Goal: Task Accomplishment & Management: Use online tool/utility

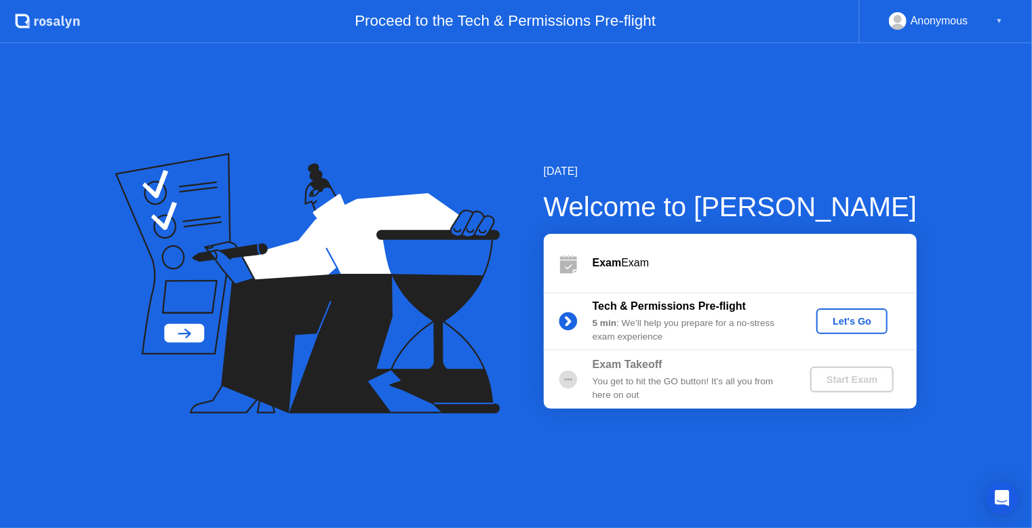
click at [865, 323] on div "Let's Go" at bounding box center [851, 321] width 60 height 11
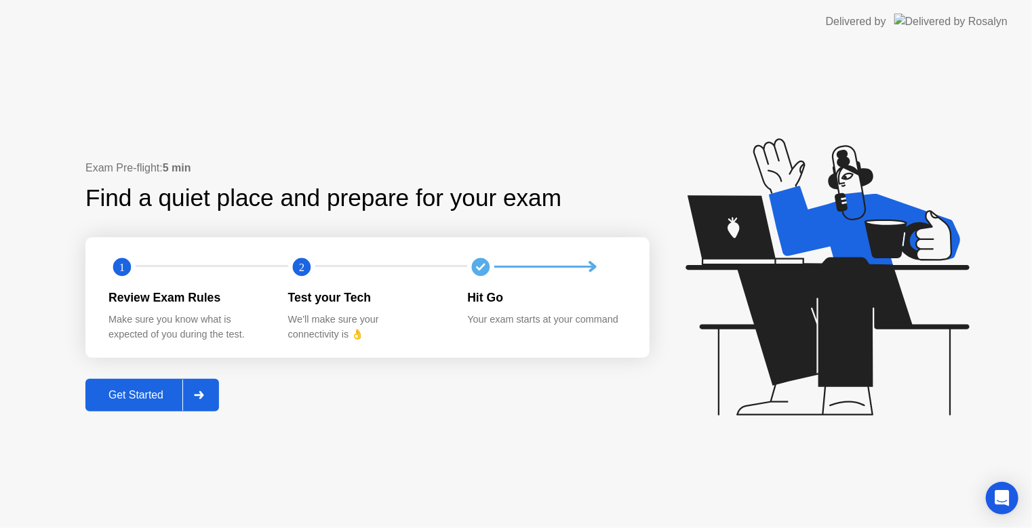
click at [146, 401] on div "Get Started" at bounding box center [135, 395] width 93 height 12
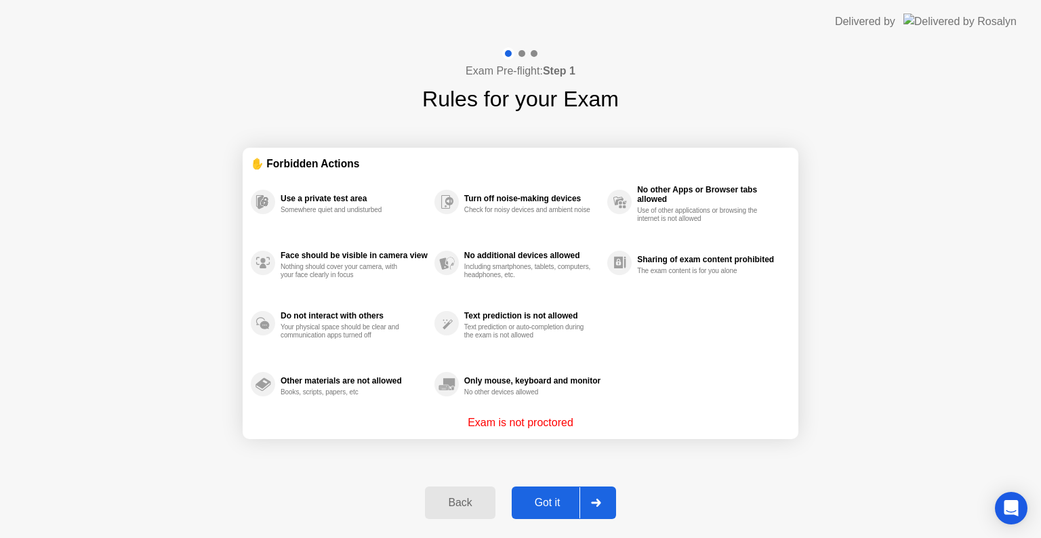
click at [907, 277] on div "Exam Pre-flight: Step 1 Rules for your Exam ✋ Forbidden Actions Use a private t…" at bounding box center [520, 290] width 1041 height 495
click at [590, 496] on div at bounding box center [595, 502] width 33 height 31
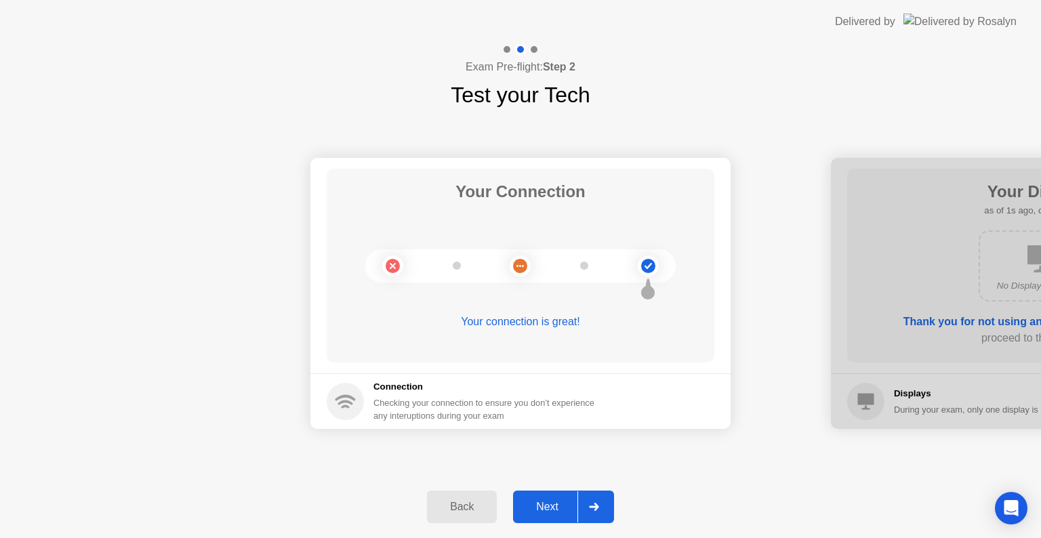
click at [590, 496] on div at bounding box center [593, 506] width 33 height 31
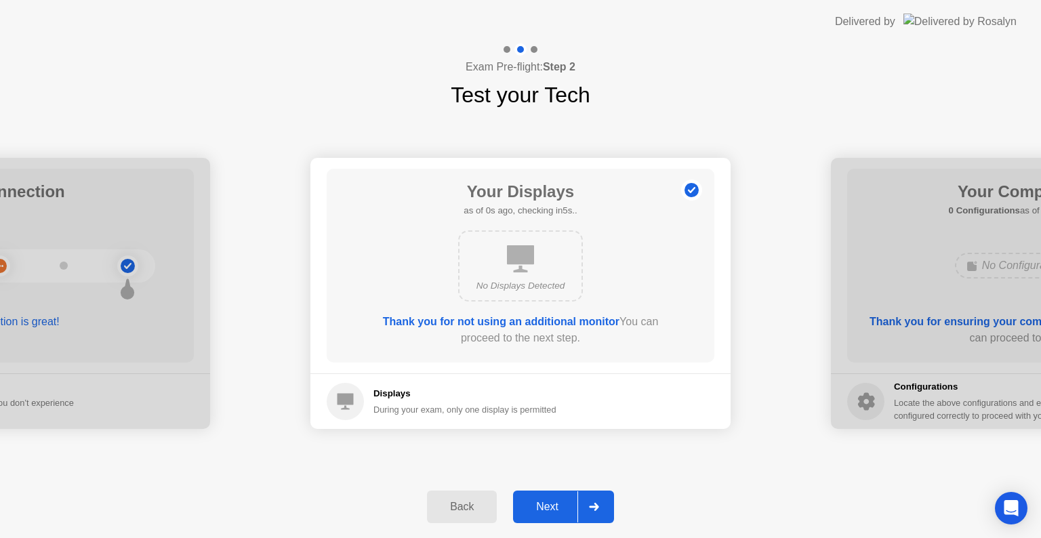
click at [590, 496] on div at bounding box center [593, 506] width 33 height 31
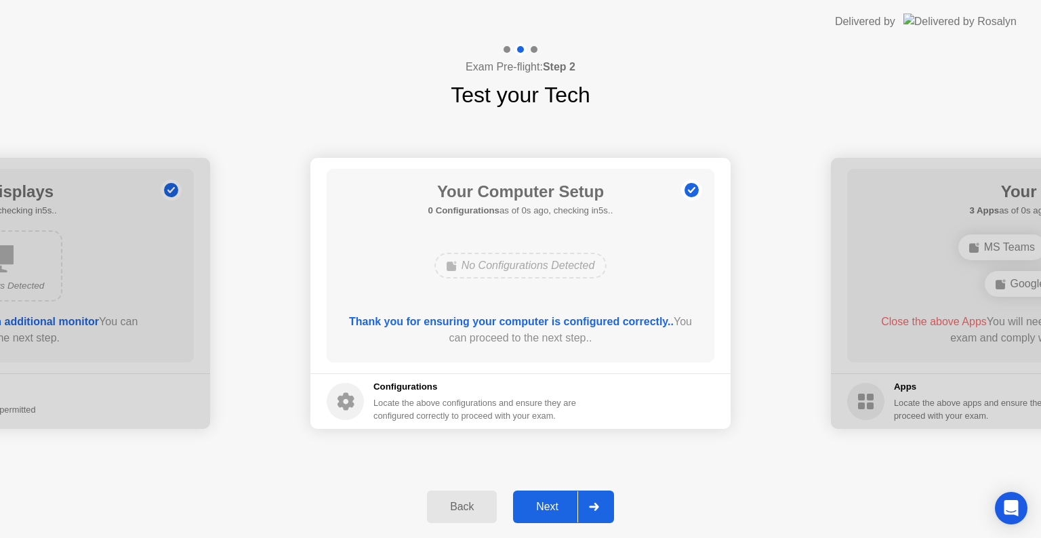
click at [590, 496] on div at bounding box center [593, 506] width 33 height 31
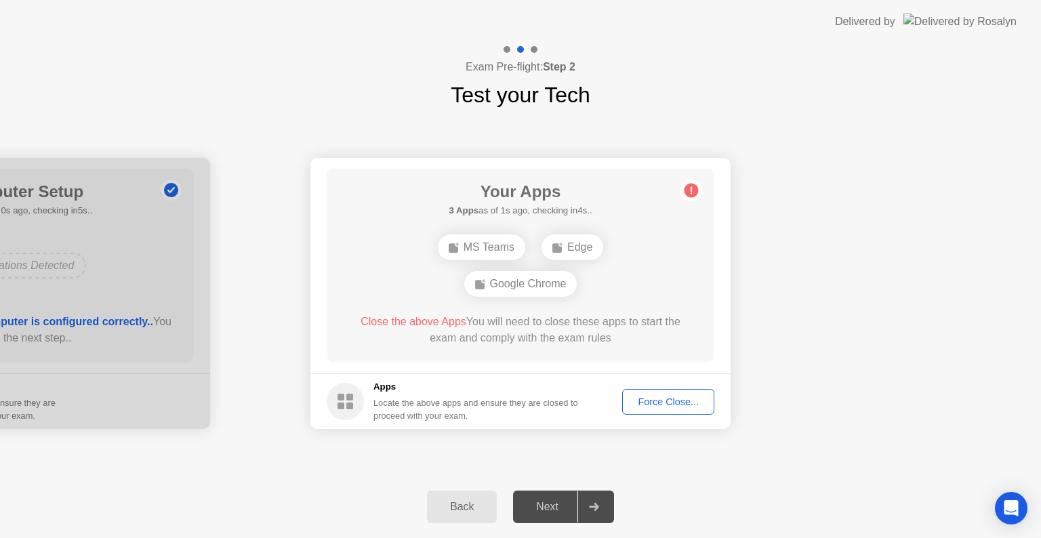
click at [648, 396] on div "Force Close..." at bounding box center [668, 401] width 83 height 11
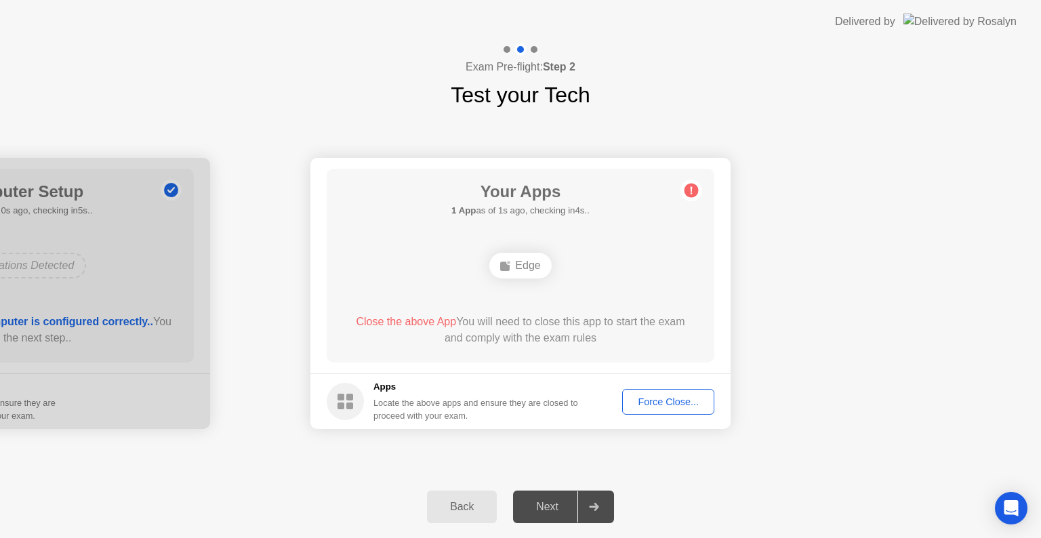
click at [672, 404] on div "Force Close..." at bounding box center [668, 401] width 83 height 11
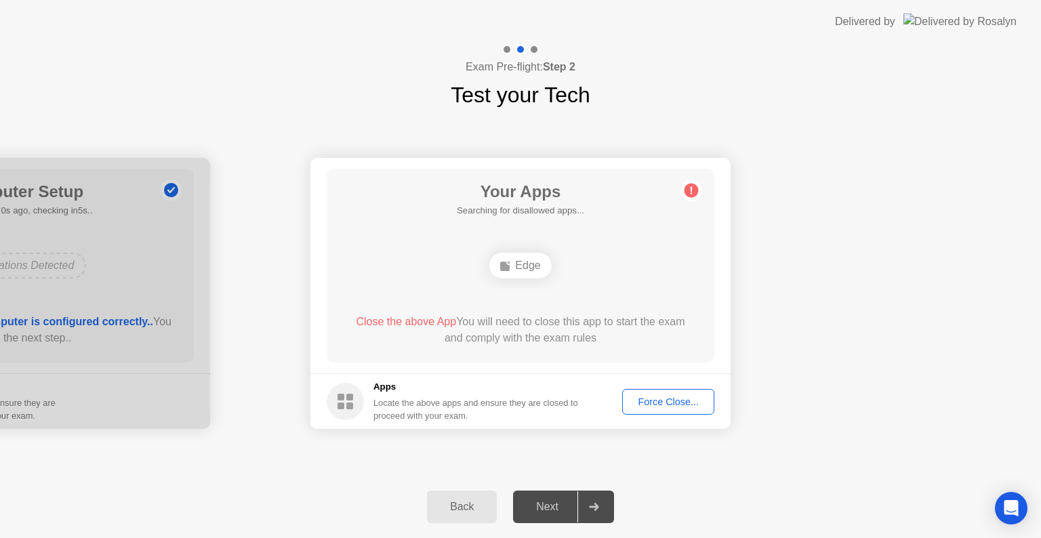
click at [646, 403] on div "Force Close..." at bounding box center [668, 401] width 83 height 11
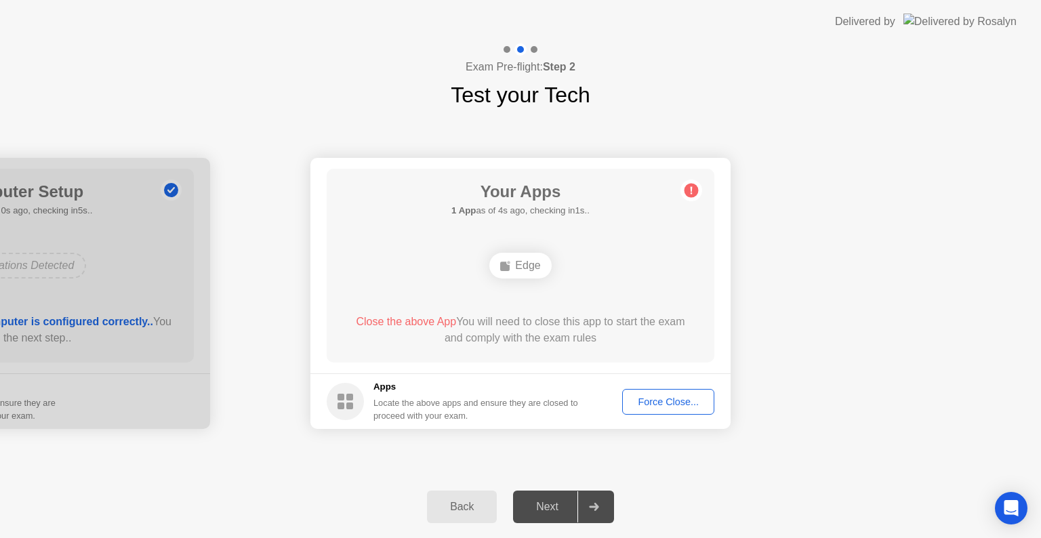
click at [456, 510] on div "Back" at bounding box center [462, 507] width 62 height 12
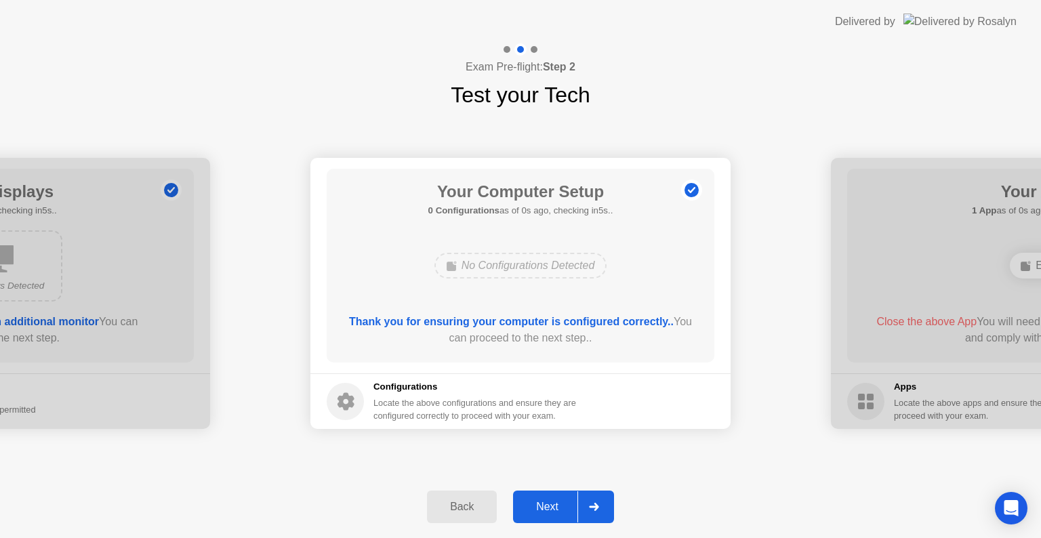
click at [577, 510] on div at bounding box center [593, 506] width 33 height 31
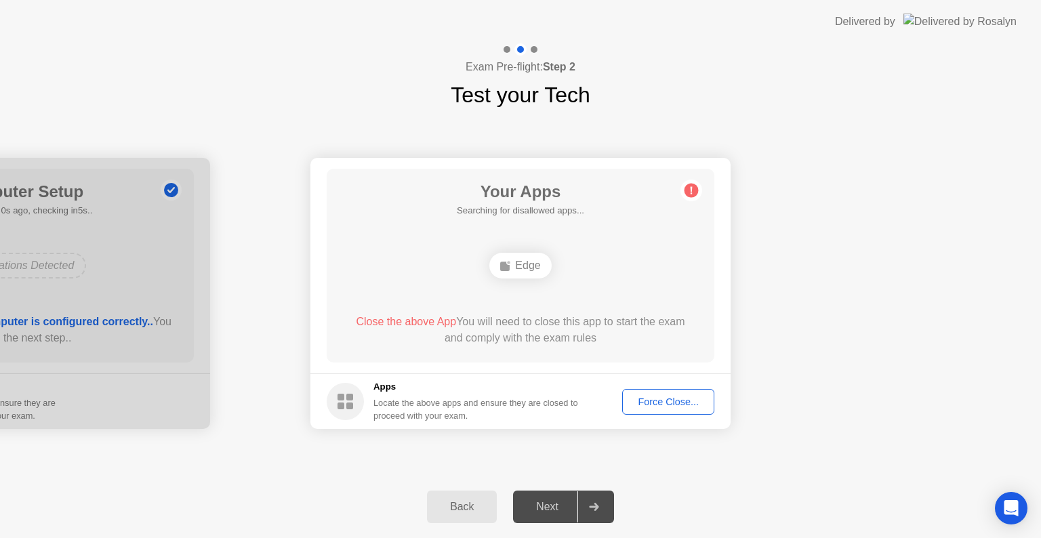
click at [665, 401] on div "Force Close..." at bounding box center [668, 401] width 83 height 11
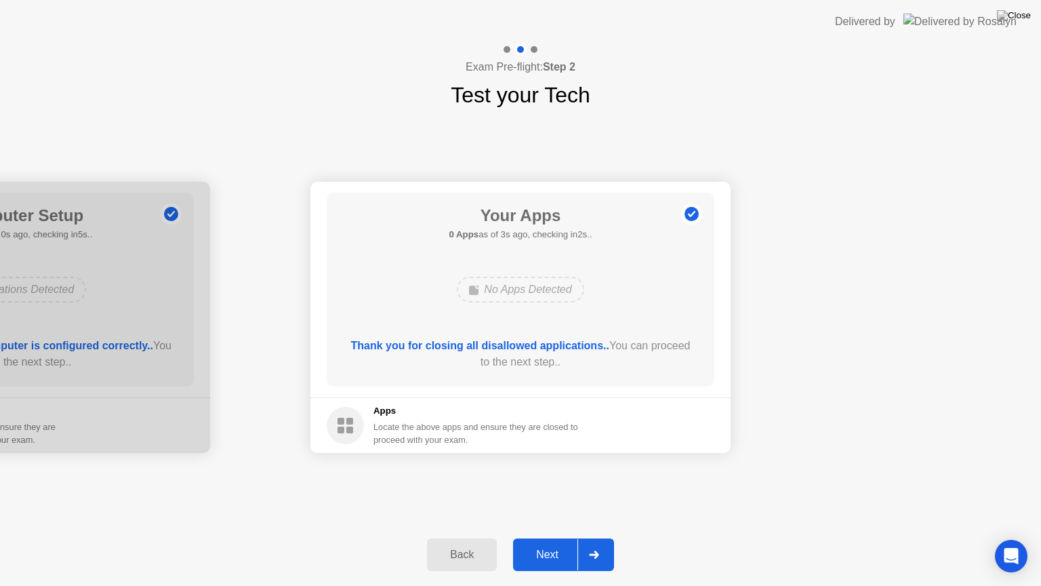
click at [570, 537] on div "Next" at bounding box center [547, 554] width 60 height 12
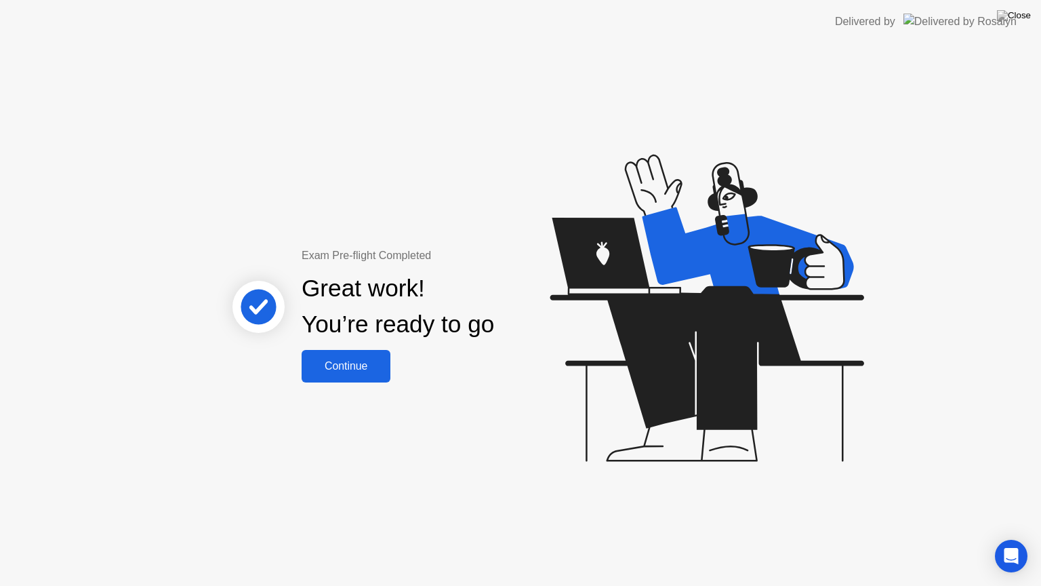
click at [356, 365] on div "Continue" at bounding box center [346, 366] width 81 height 12
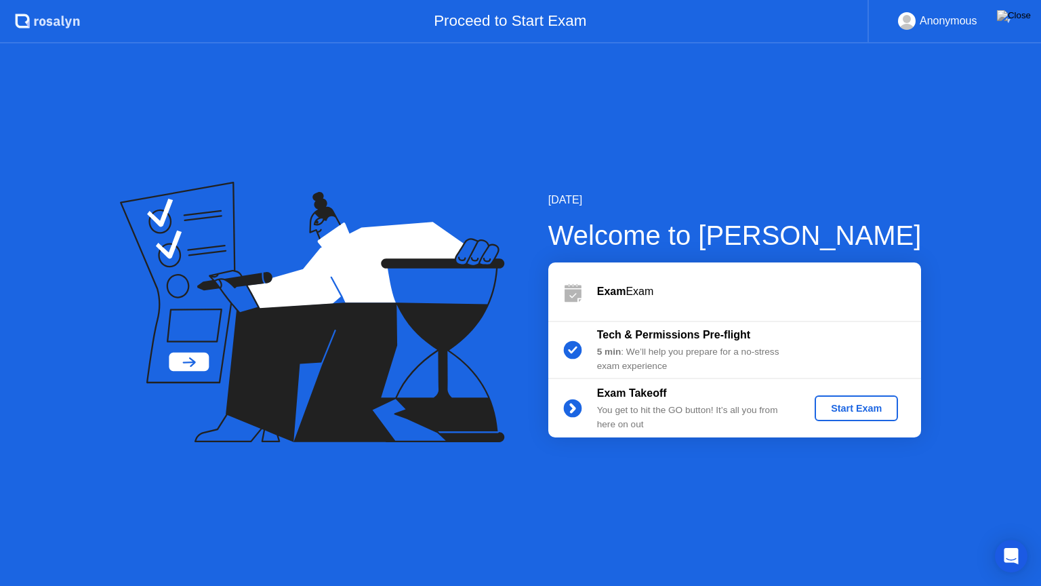
click at [863, 406] on div "Start Exam" at bounding box center [856, 408] width 73 height 11
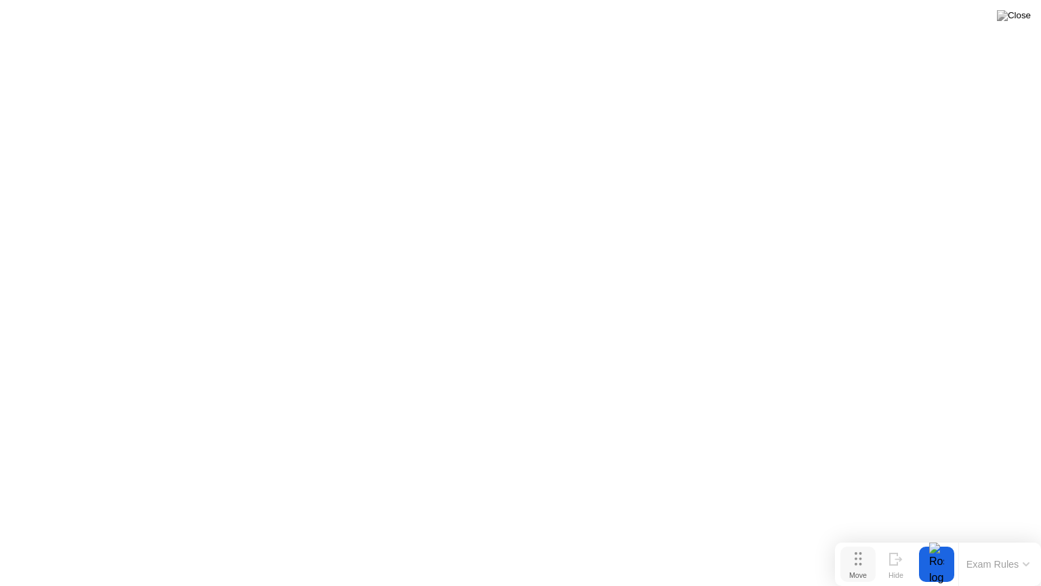
drag, startPoint x: 443, startPoint y: 564, endPoint x: 874, endPoint y: 577, distance: 431.9
click at [874, 537] on button "Move" at bounding box center [857, 563] width 35 height 35
drag, startPoint x: 851, startPoint y: 579, endPoint x: 5, endPoint y: 585, distance: 845.8
click at [5, 537] on div "Move Hide Exam Rules" at bounding box center [103, 563] width 206 height 43
click div "End Proctoring Session"
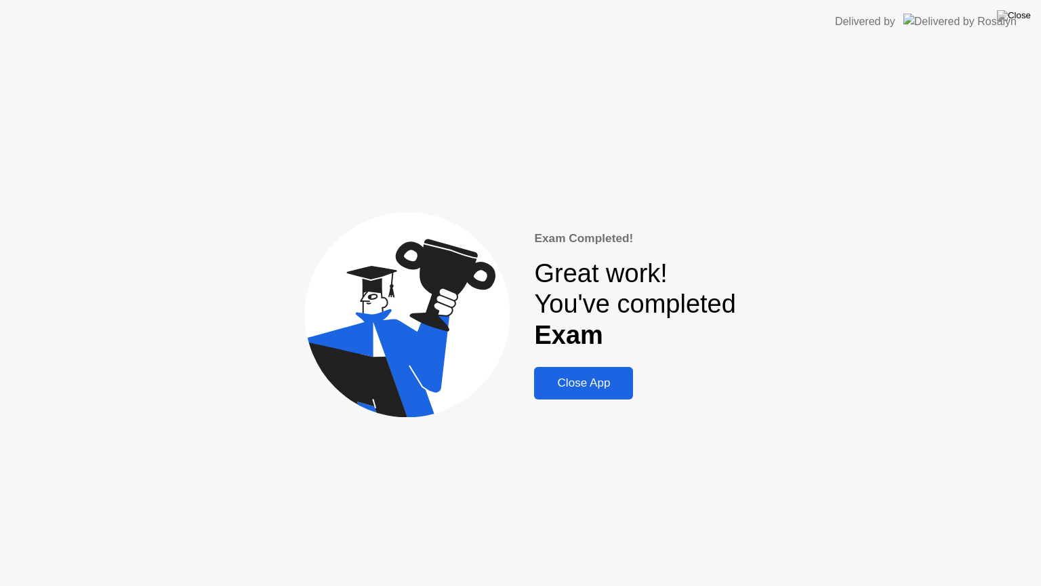
click at [600, 395] on button "Close App" at bounding box center [583, 383] width 99 height 33
